Goal: Transaction & Acquisition: Book appointment/travel/reservation

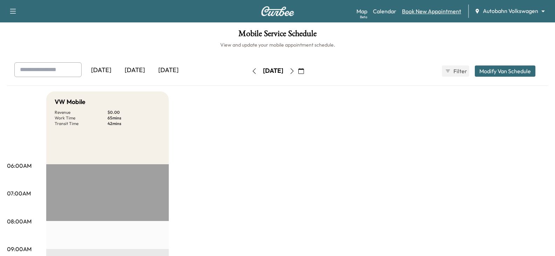
click at [424, 13] on link "Book New Appointment" at bounding box center [431, 11] width 59 height 8
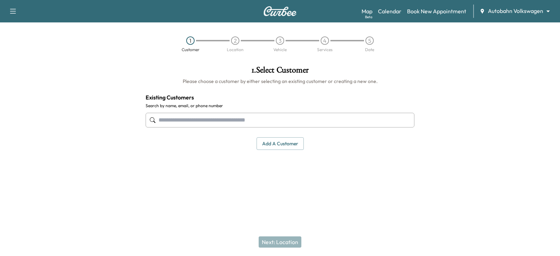
click at [177, 119] on input "text" at bounding box center [280, 120] width 269 height 15
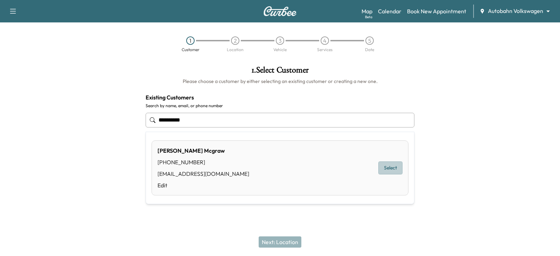
click at [388, 168] on button "Select" at bounding box center [390, 167] width 24 height 13
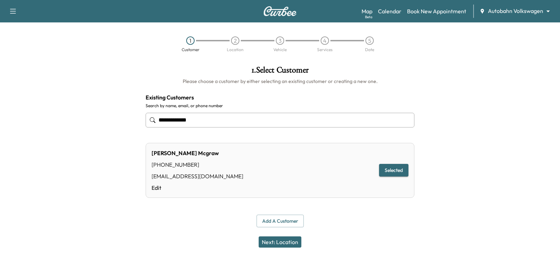
type input "**********"
click at [280, 243] on button "Next: Location" at bounding box center [280, 241] width 43 height 11
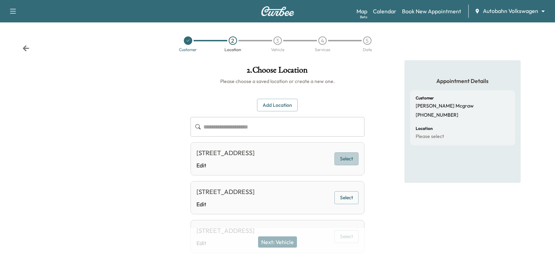
click at [344, 160] on button "Select" at bounding box center [346, 158] width 24 height 13
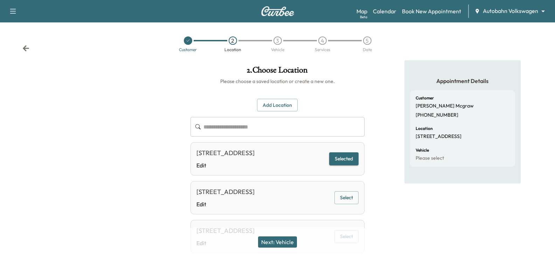
click at [276, 241] on button "Next: Vehicle" at bounding box center [277, 241] width 39 height 11
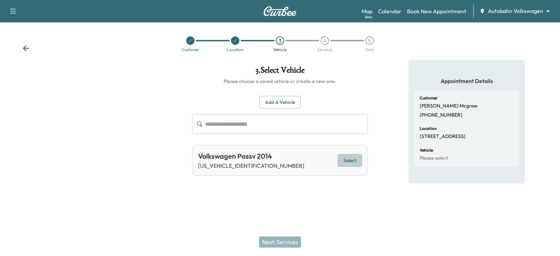
click at [346, 160] on button "Select" at bounding box center [350, 160] width 24 height 13
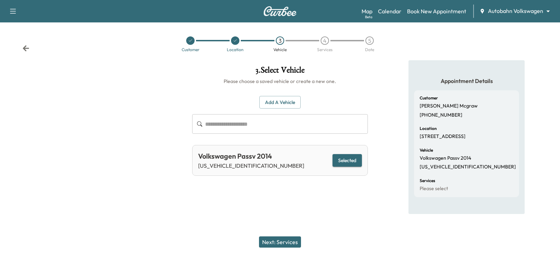
click at [274, 241] on button "Next: Services" at bounding box center [280, 241] width 42 height 11
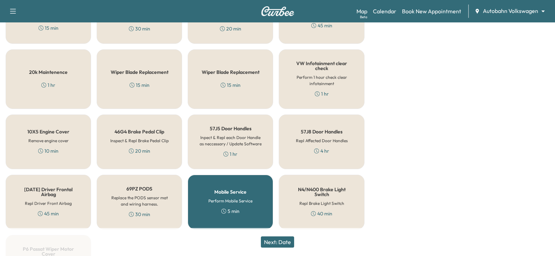
scroll to position [490, 0]
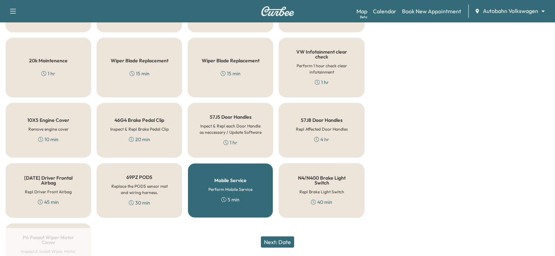
click at [37, 189] on h6 "Repl Driver Front Airbag" at bounding box center [48, 192] width 47 height 6
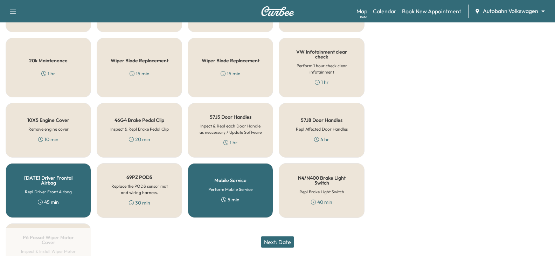
click at [273, 242] on button "Next: Date" at bounding box center [277, 241] width 33 height 11
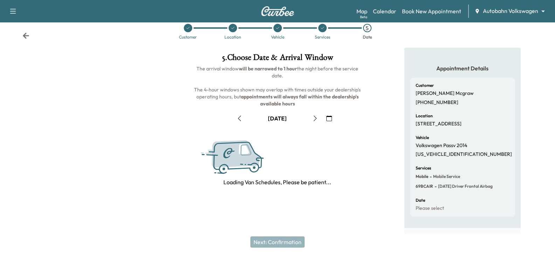
scroll to position [94, 0]
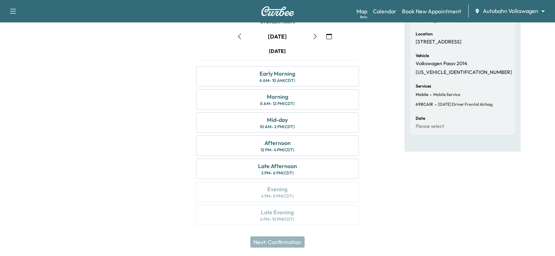
click at [316, 35] on icon "button" at bounding box center [315, 37] width 6 height 6
click at [271, 124] on div "10 AM - 2 PM (CDT)" at bounding box center [277, 127] width 35 height 6
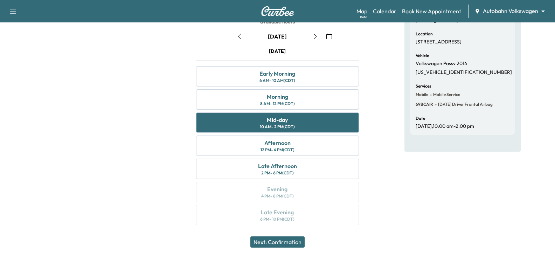
click at [276, 240] on button "Next: Confirmation" at bounding box center [277, 241] width 54 height 11
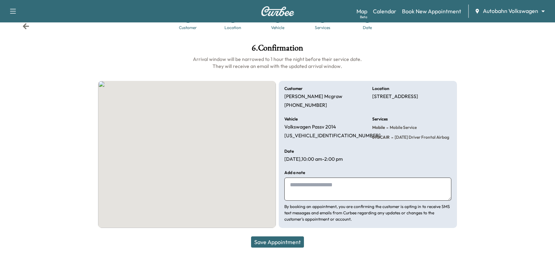
scroll to position [22, 0]
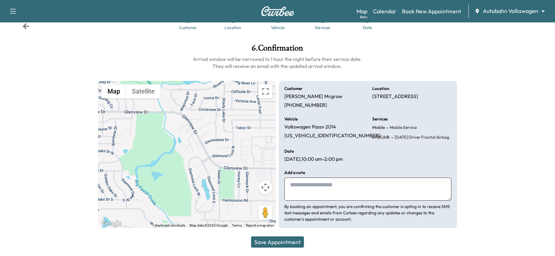
click at [299, 184] on textarea at bounding box center [367, 188] width 167 height 23
type textarea "*******"
click at [273, 241] on button "Save Appointment" at bounding box center [277, 241] width 53 height 11
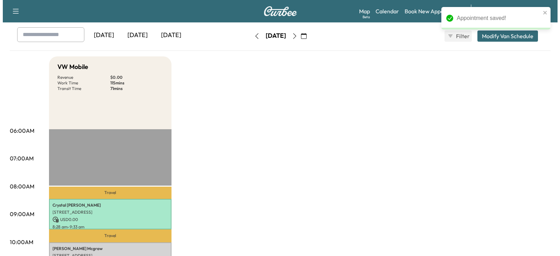
scroll to position [70, 0]
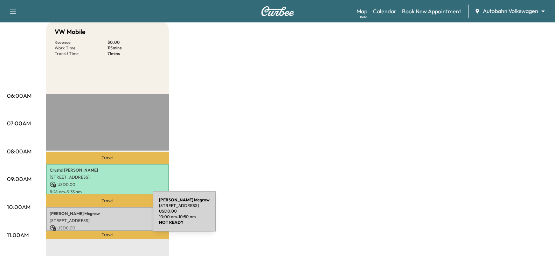
click at [100, 215] on div "[PERSON_NAME] [STREET_ADDRESS] USD 0.00 10:00 am - 10:50 am" at bounding box center [107, 218] width 122 height 23
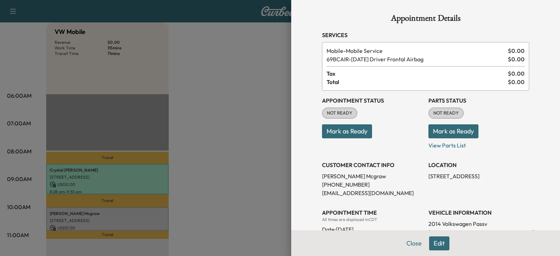
click at [333, 133] on button "Mark as Ready" at bounding box center [347, 131] width 50 height 14
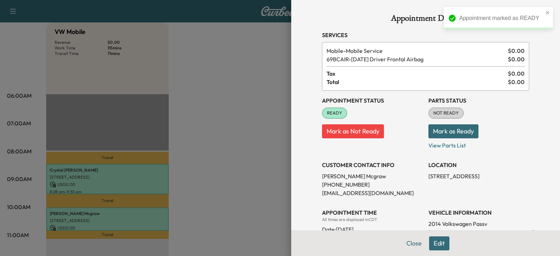
click at [446, 131] on button "Mark as Ready" at bounding box center [453, 131] width 50 height 14
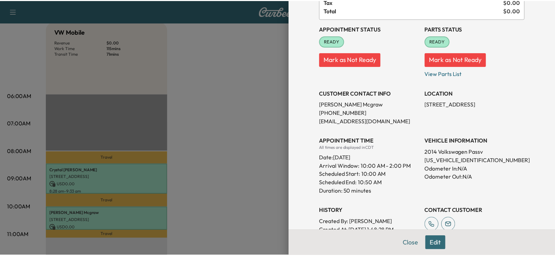
scroll to position [105, 0]
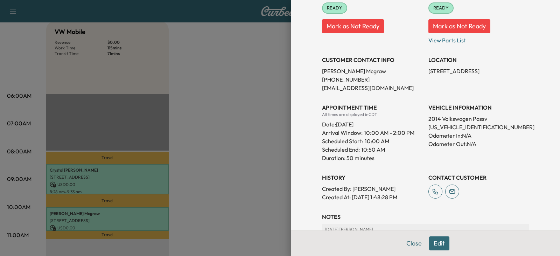
click at [519, 30] on p "Mark as Not Ready" at bounding box center [478, 24] width 101 height 20
click at [229, 146] on div at bounding box center [280, 128] width 560 height 256
